Goal: Information Seeking & Learning: Learn about a topic

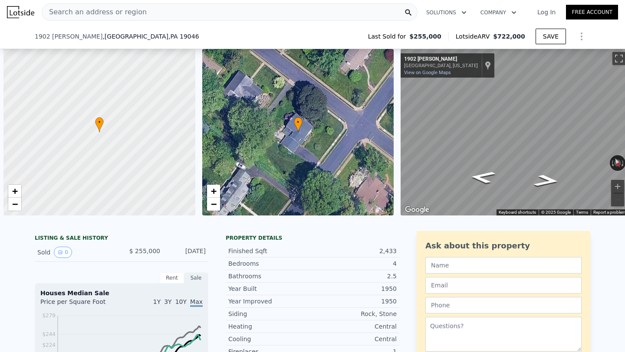
scroll to position [0, 208]
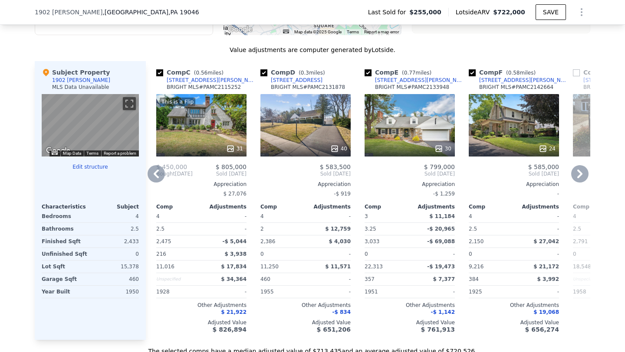
click at [154, 170] on icon at bounding box center [156, 173] width 17 height 17
click at [154, 170] on div "Comp A ( 0.49 miles) [STREET_ADDRESS][PERSON_NAME] BRIGHT MLS # PAMC2119612 35 …" at bounding box center [368, 200] width 444 height 279
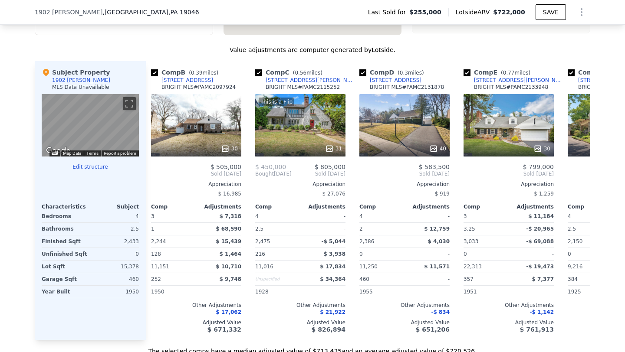
scroll to position [0, 0]
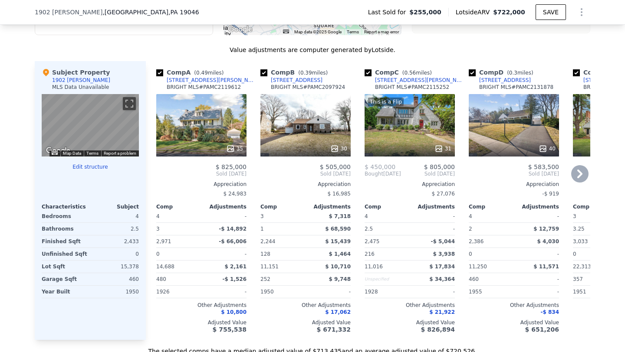
click at [204, 79] on div "[STREET_ADDRESS][PERSON_NAME]" at bounding box center [212, 80] width 90 height 7
click at [579, 171] on icon at bounding box center [579, 174] width 5 height 9
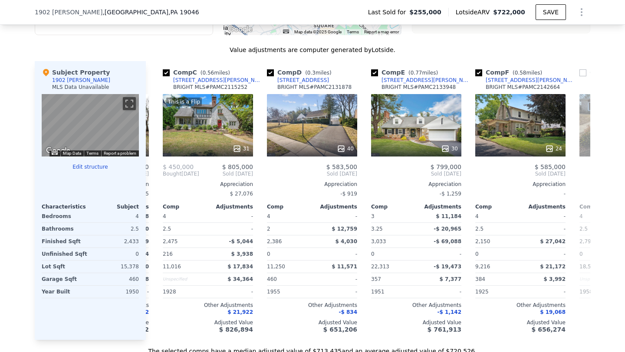
scroll to position [0, 208]
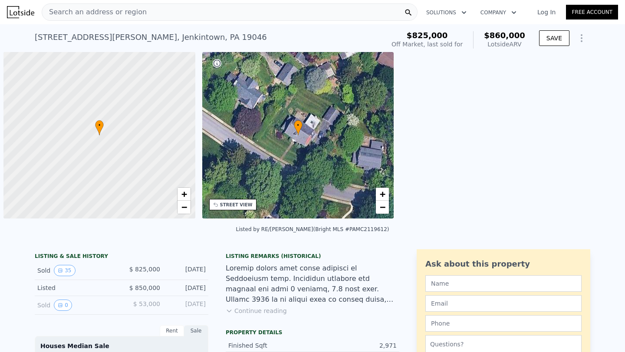
scroll to position [0, 3]
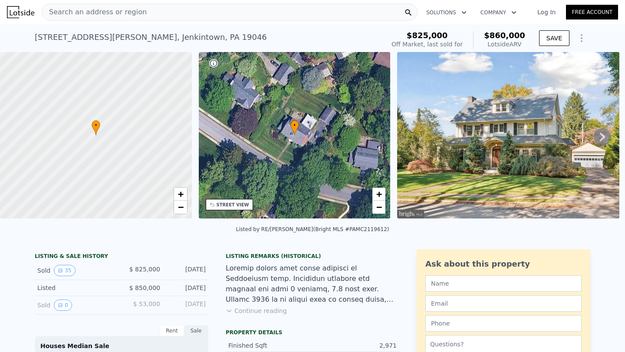
click at [600, 133] on icon at bounding box center [602, 137] width 5 height 9
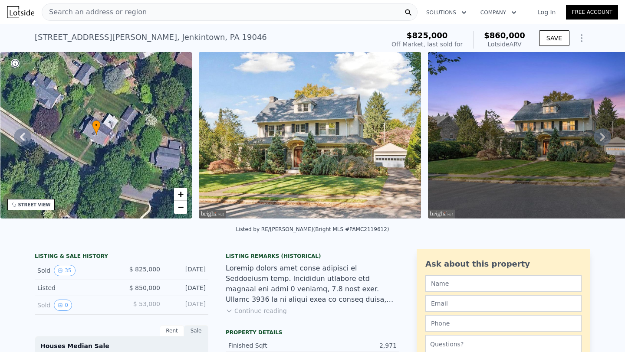
click at [600, 133] on icon at bounding box center [602, 137] width 5 height 9
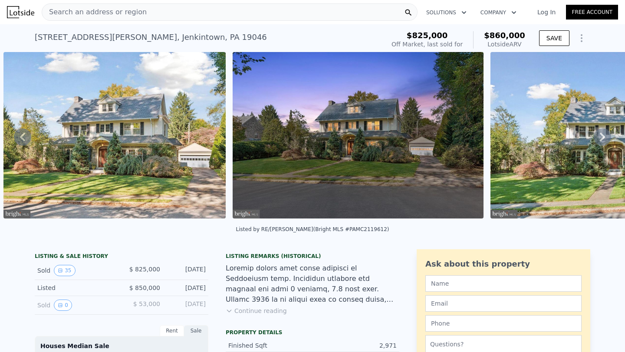
click at [600, 133] on icon at bounding box center [602, 137] width 5 height 9
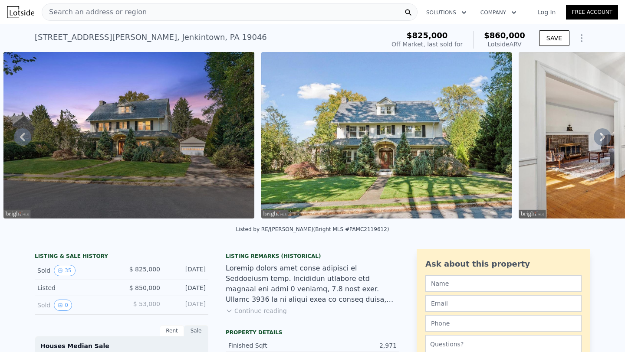
click at [600, 133] on icon at bounding box center [602, 137] width 5 height 9
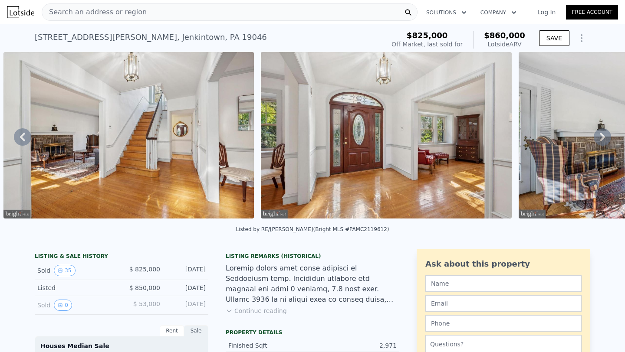
click at [600, 133] on icon at bounding box center [602, 137] width 5 height 9
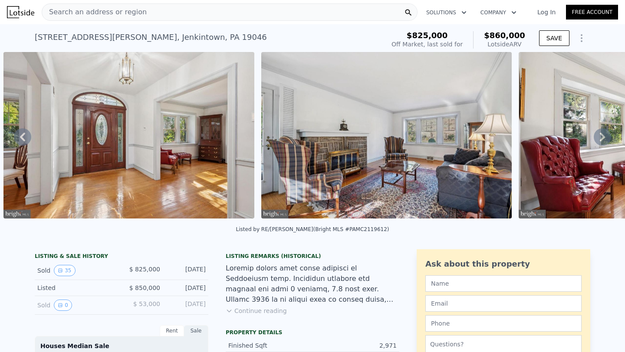
click at [600, 133] on icon at bounding box center [602, 137] width 5 height 9
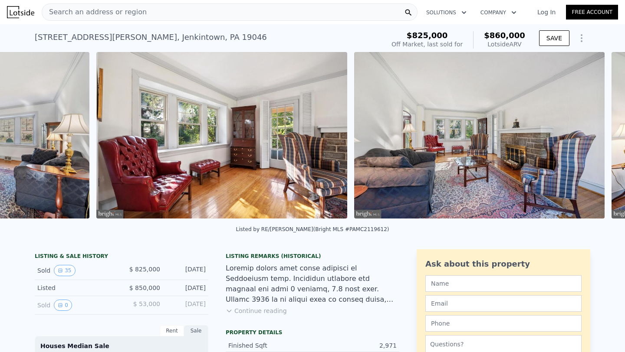
scroll to position [0, 1914]
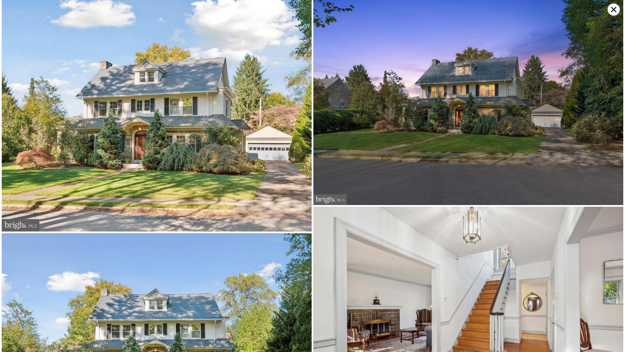
scroll to position [0, 0]
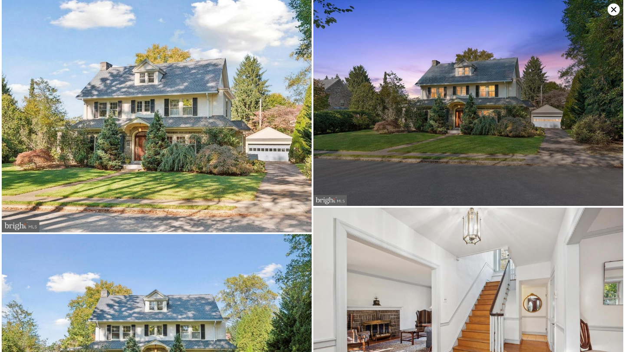
click at [611, 10] on icon at bounding box center [613, 9] width 12 height 12
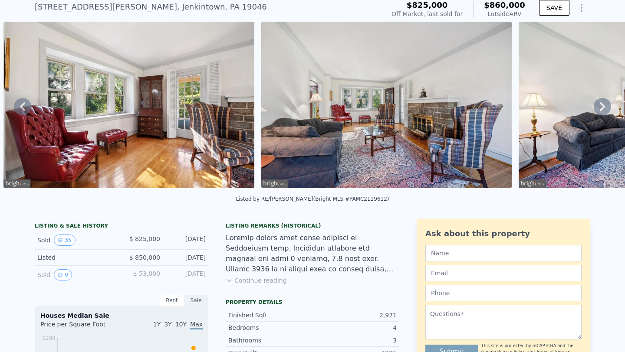
scroll to position [39, 0]
